Goal: Navigation & Orientation: Find specific page/section

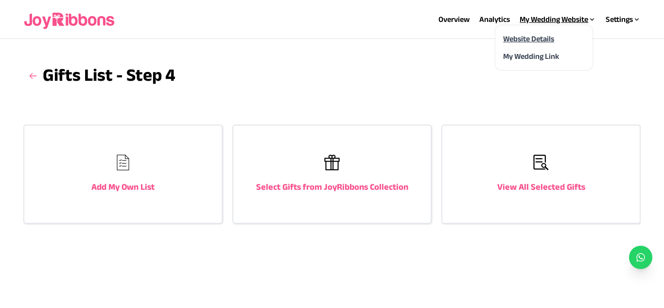
click at [530, 35] on link "Website Details" at bounding box center [528, 39] width 51 height 8
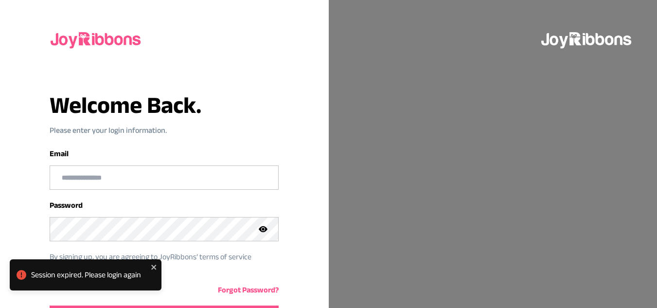
type input "**********"
click at [380, 163] on div at bounding box center [493, 154] width 329 height 308
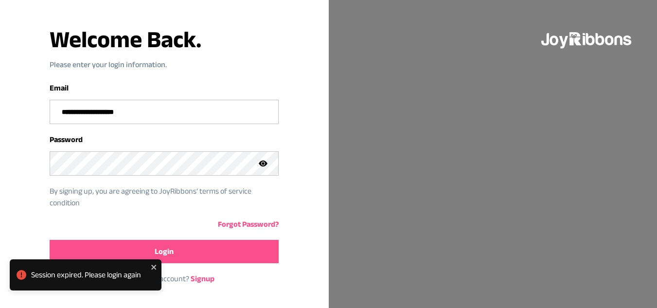
click at [194, 245] on button "Login" at bounding box center [164, 251] width 229 height 23
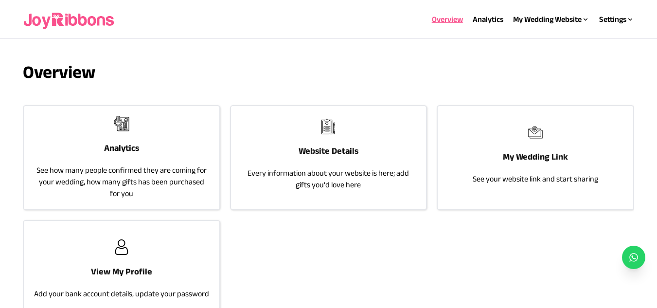
scroll to position [81, 0]
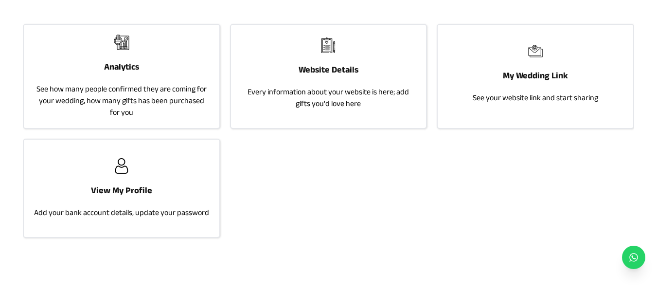
click at [144, 189] on h3 "View My Profile" at bounding box center [121, 190] width 61 height 14
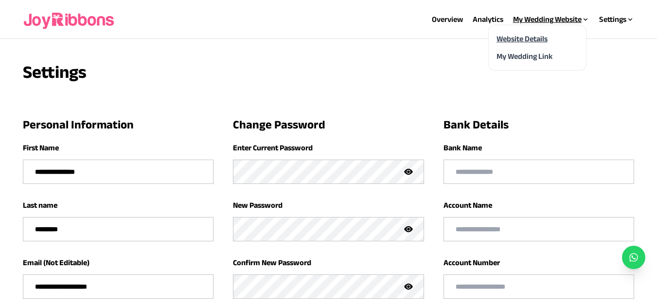
click at [531, 36] on link "Website Details" at bounding box center [522, 39] width 51 height 8
